Goal: Transaction & Acquisition: Purchase product/service

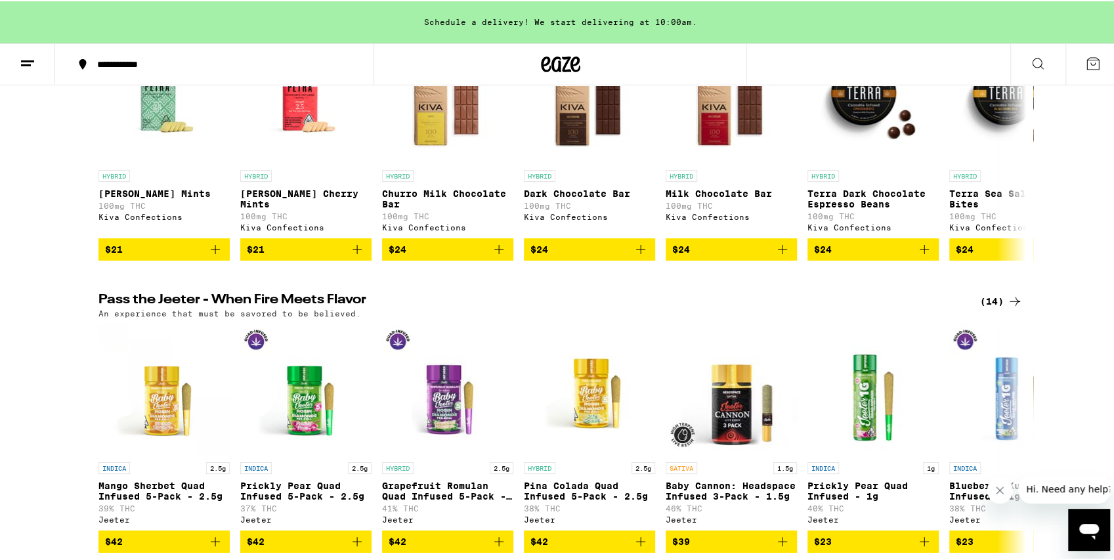
scroll to position [525, 0]
